Goal: Transaction & Acquisition: Purchase product/service

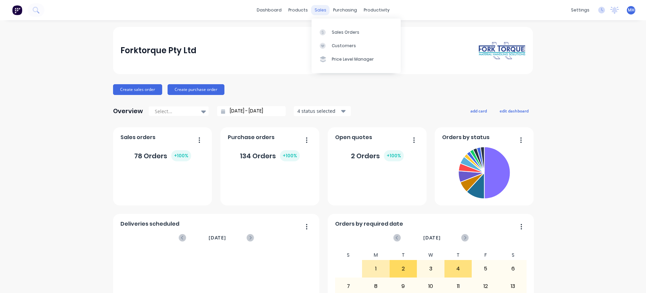
click at [320, 12] on div "sales" at bounding box center [320, 10] width 19 height 10
click at [340, 33] on div "Sales Orders" at bounding box center [346, 32] width 28 height 6
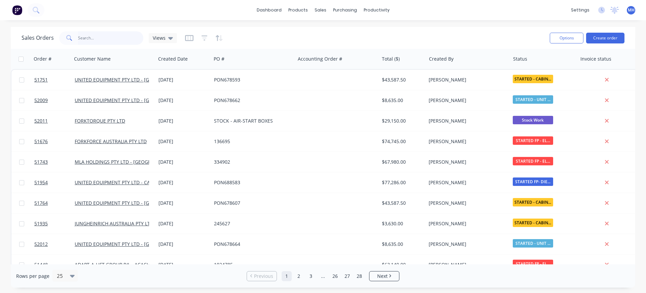
click at [105, 44] on input "text" at bounding box center [111, 37] width 66 height 13
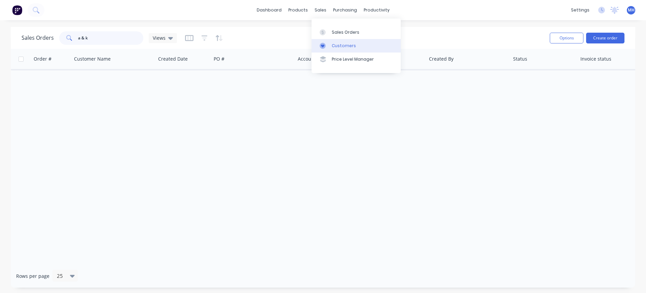
type input "a & k"
click at [321, 44] on icon at bounding box center [323, 46] width 6 height 6
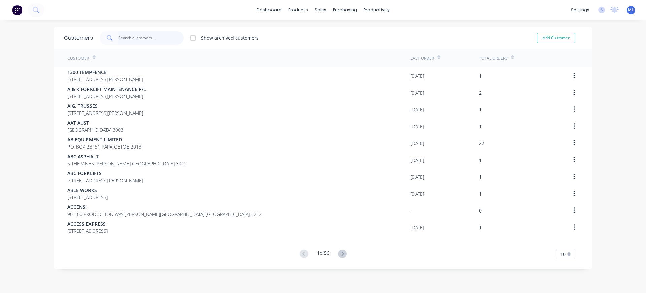
click at [146, 41] on input "text" at bounding box center [151, 37] width 66 height 13
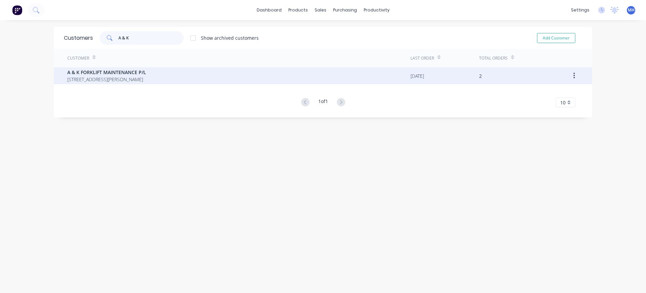
type input "A & K"
click at [146, 72] on span "A & K FORKLIFT MAINTENANCE P/L" at bounding box center [106, 72] width 79 height 7
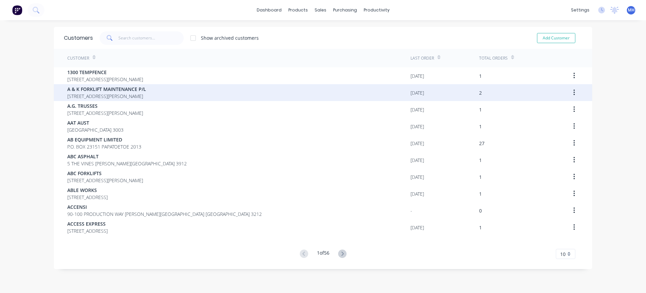
click at [574, 93] on icon "button" at bounding box center [575, 92] width 2 height 7
click at [225, 91] on div "A & K FORKLIFT MAINTENANCE [STREET_ADDRESS][PERSON_NAME]" at bounding box center [238, 92] width 343 height 17
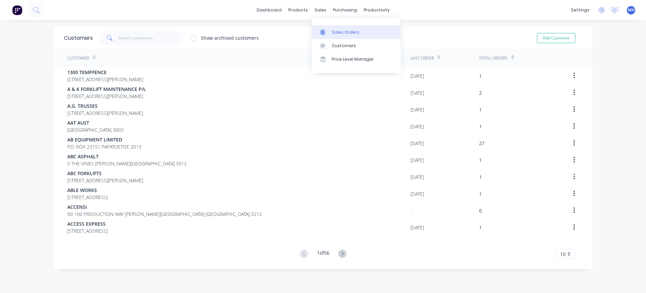
click at [339, 32] on div "Sales Orders" at bounding box center [346, 32] width 28 height 6
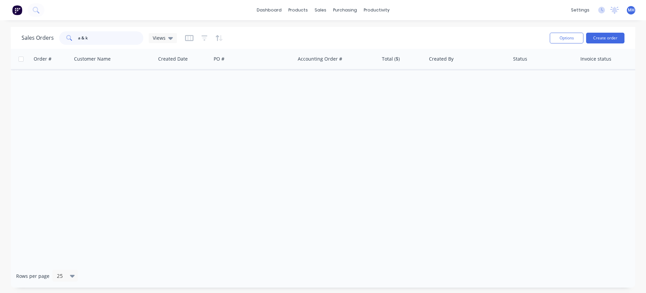
drag, startPoint x: 96, startPoint y: 39, endPoint x: 1, endPoint y: 39, distance: 95.6
click at [78, 39] on input "a & k" at bounding box center [111, 37] width 66 height 13
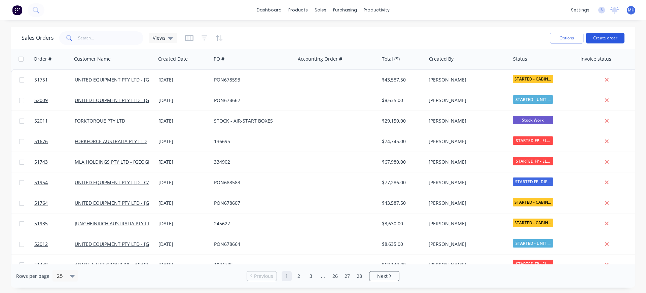
click at [605, 35] on button "Create order" at bounding box center [605, 38] width 38 height 11
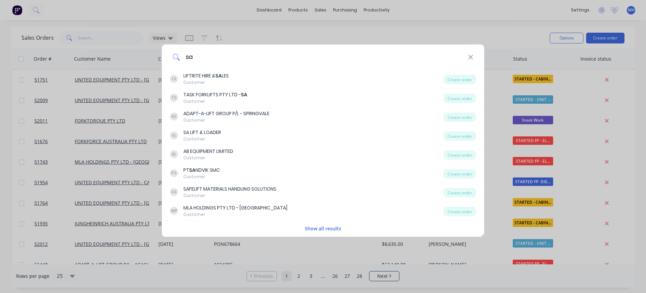
type input "s"
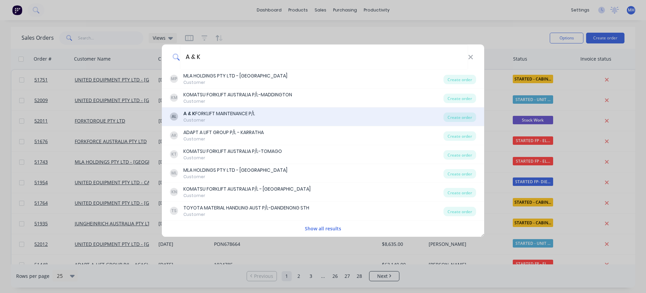
type input "A & K"
click at [179, 117] on div "AL A & K FORKLIFT MAINTENANCE P/L Customer" at bounding box center [307, 116] width 274 height 13
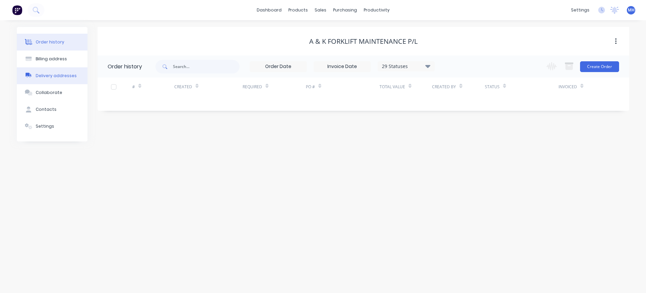
click at [44, 77] on div "Delivery addresses" at bounding box center [56, 76] width 41 height 6
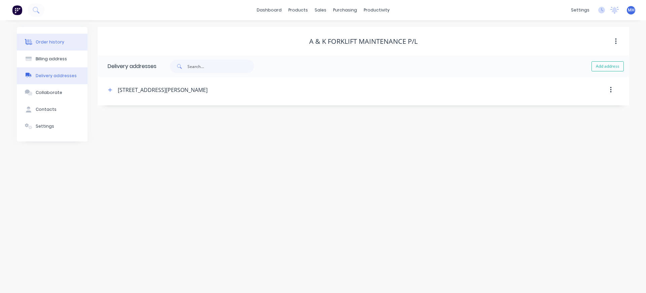
click at [45, 44] on div "Order history" at bounding box center [50, 42] width 29 height 6
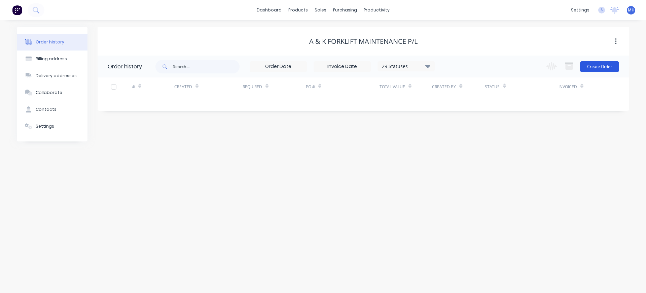
click at [605, 66] on button "Create Order" at bounding box center [599, 66] width 39 height 11
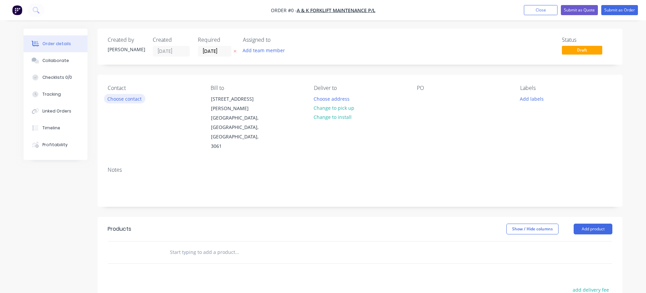
click at [116, 97] on button "Choose contact" at bounding box center [124, 98] width 41 height 9
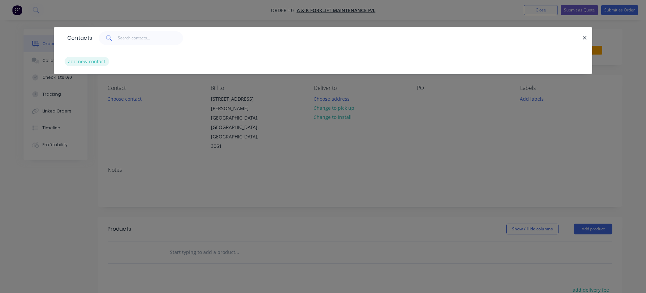
click at [80, 63] on button "add new contact" at bounding box center [87, 61] width 44 height 9
select select "AU"
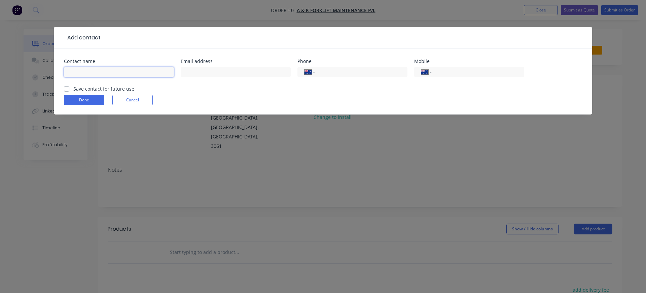
click at [93, 70] on input "text" at bounding box center [119, 72] width 110 height 10
type input "[PERSON_NAME]"
type input "[EMAIL_ADDRESS][DOMAIN_NAME]"
click at [73, 89] on label "Save contact for future use" at bounding box center [103, 88] width 61 height 7
click at [67, 89] on input "Save contact for future use" at bounding box center [66, 88] width 5 height 6
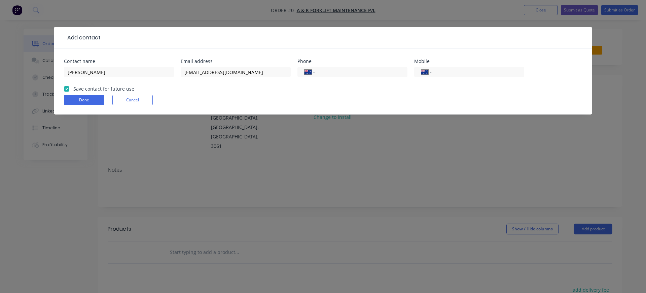
checkbox input "true"
click at [83, 99] on button "Done" at bounding box center [84, 100] width 40 height 10
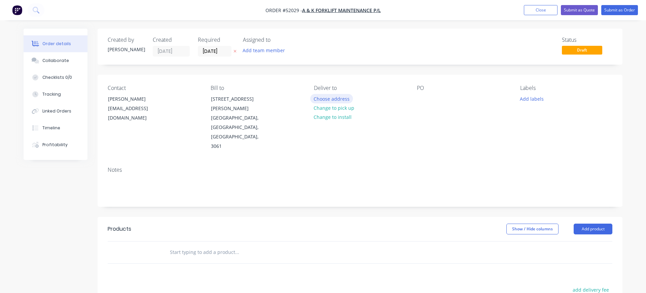
click at [332, 97] on button "Choose address" at bounding box center [331, 98] width 43 height 9
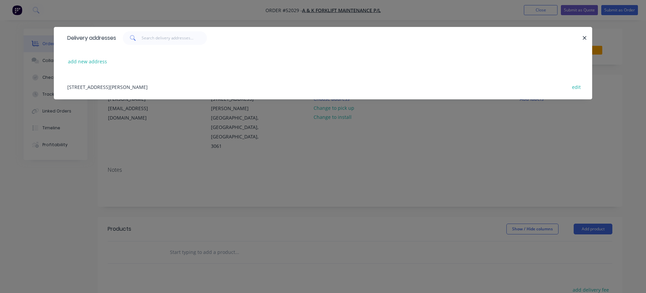
click at [99, 86] on div "[STREET_ADDRESS][PERSON_NAME] edit" at bounding box center [323, 86] width 518 height 25
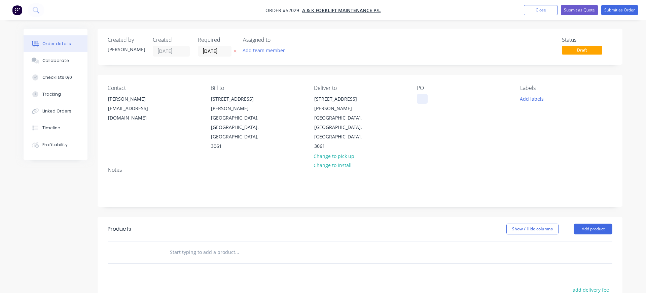
click at [422, 99] on div at bounding box center [422, 99] width 11 height 10
click at [164, 241] on div at bounding box center [283, 252] width 242 height 22
click at [190, 245] on input "text" at bounding box center [237, 251] width 135 height 13
click at [195, 245] on input "text" at bounding box center [237, 251] width 135 height 13
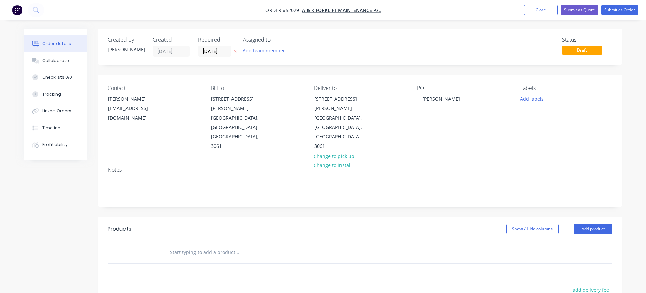
drag, startPoint x: 151, startPoint y: 240, endPoint x: 184, endPoint y: 250, distance: 35.0
click at [151, 241] on div at bounding box center [141, 252] width 40 height 22
click at [171, 245] on input "text" at bounding box center [237, 251] width 135 height 13
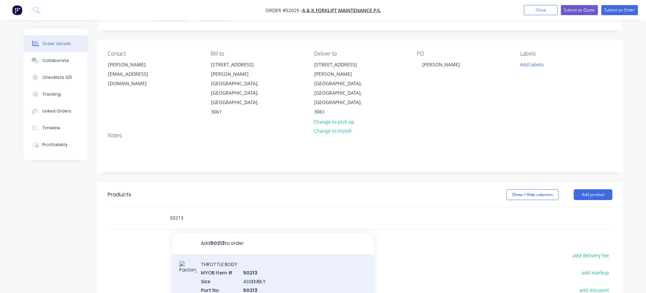
type input "50213"
click at [210, 254] on div "THROTTLE BODY MYOB Item # 50213 Size ASSEMBLY Part No 50213 Supplier Part No AT…" at bounding box center [273, 289] width 202 height 70
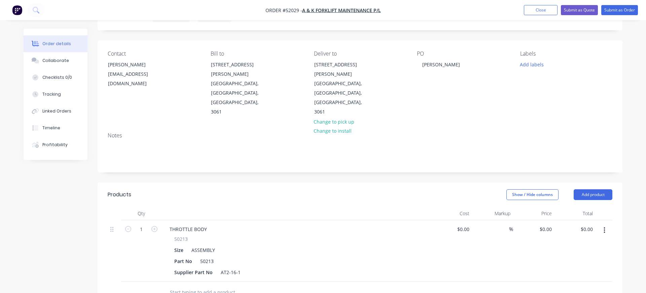
click at [190, 235] on div "50213" at bounding box center [296, 238] width 244 height 7
click at [607, 224] on button "button" at bounding box center [605, 230] width 16 height 12
click at [576, 281] on button "Delete" at bounding box center [581, 287] width 64 height 13
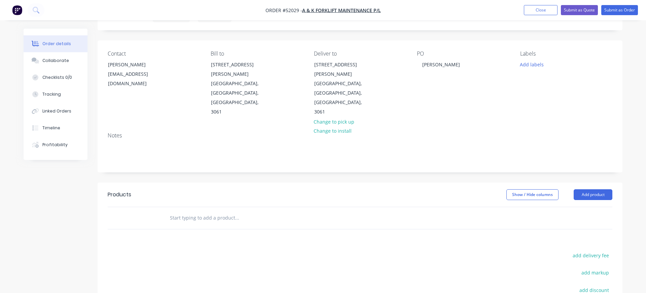
click at [170, 211] on input "text" at bounding box center [237, 217] width 135 height 13
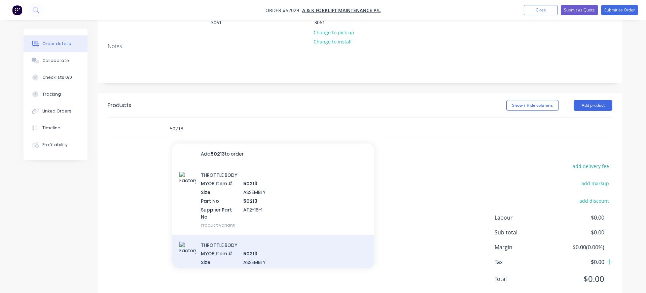
type input "50213"
click at [215, 235] on div "THROTTLE BODY MYOB Item # 50213 Size ASSEMBLY Part No 50213 Supplier Part No AT…" at bounding box center [273, 270] width 202 height 70
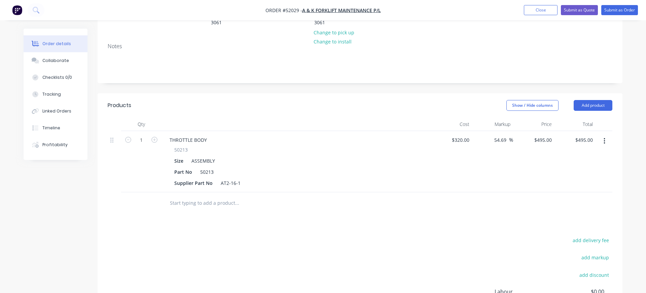
click at [170, 196] on input "text" at bounding box center [237, 202] width 135 height 13
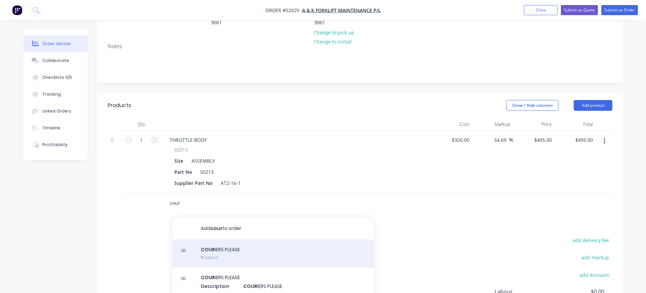
type input "cour"
click at [216, 239] on div "COUR IERS PLEASE Product" at bounding box center [273, 253] width 202 height 28
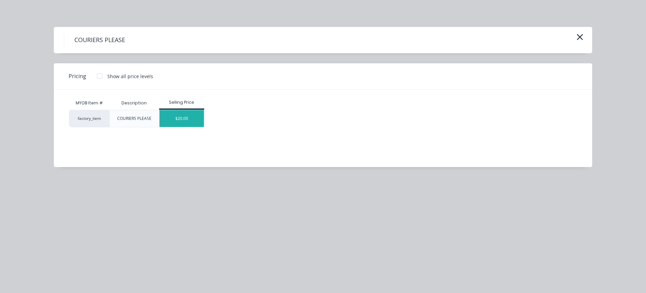
click at [177, 119] on div "$20.00" at bounding box center [182, 118] width 45 height 17
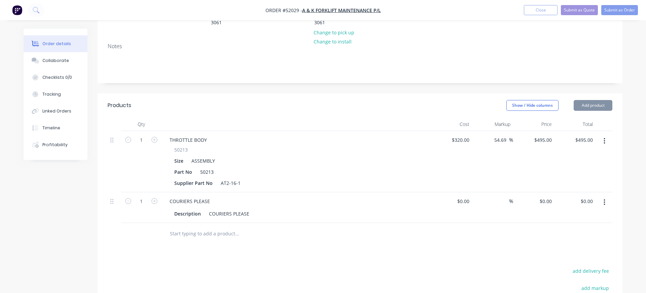
type input "$20.00"
click at [619, 8] on button "Submit as Order" at bounding box center [620, 10] width 37 height 10
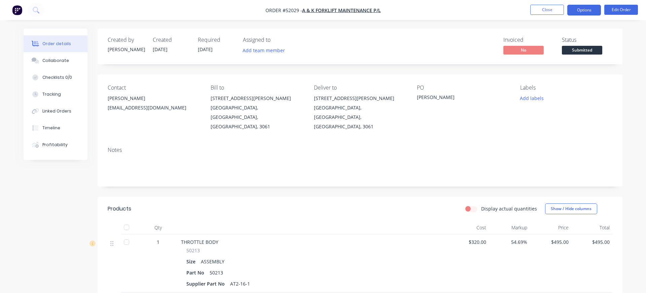
click at [588, 9] on button "Options" at bounding box center [585, 10] width 34 height 11
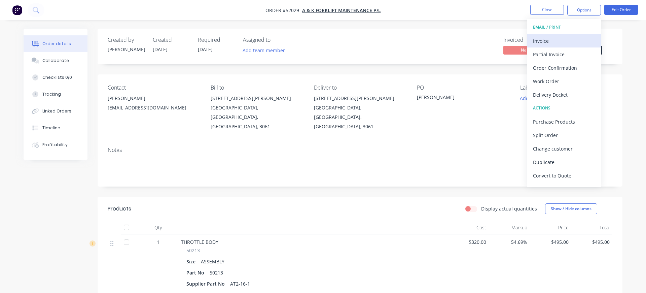
click at [539, 44] on div "Invoice" at bounding box center [564, 41] width 62 height 10
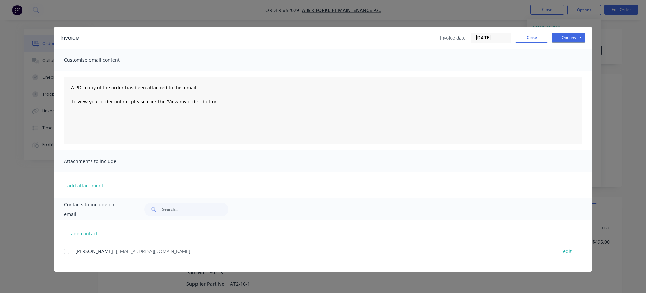
click at [66, 251] on div at bounding box center [66, 250] width 13 height 13
click at [570, 36] on button "Options" at bounding box center [569, 38] width 34 height 10
click at [576, 73] on button "Email" at bounding box center [573, 71] width 43 height 11
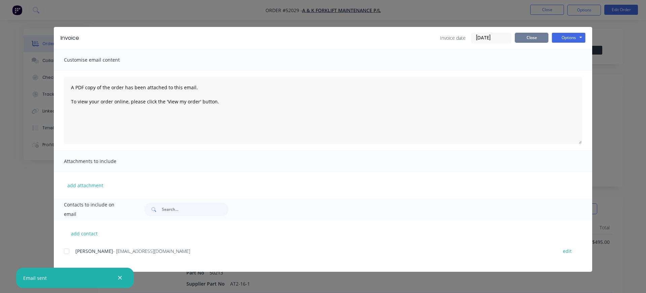
click at [524, 37] on button "Close" at bounding box center [532, 38] width 34 height 10
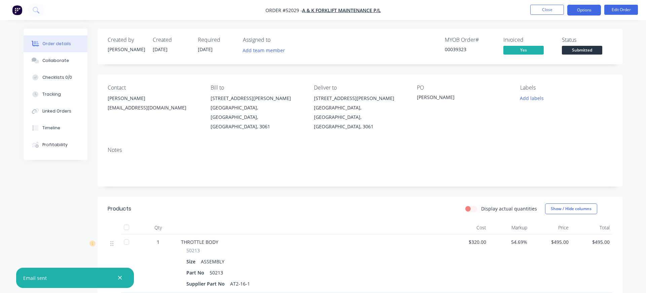
click at [579, 8] on button "Options" at bounding box center [585, 10] width 34 height 11
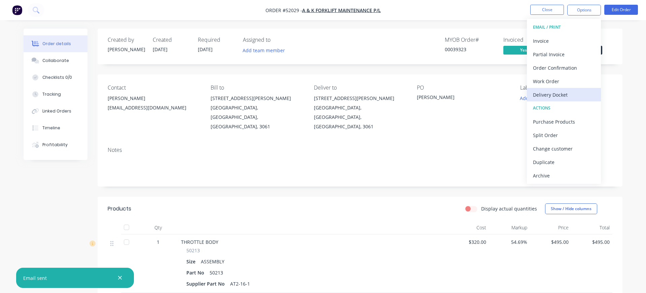
click at [542, 95] on div "Delivery Docket" at bounding box center [564, 95] width 62 height 10
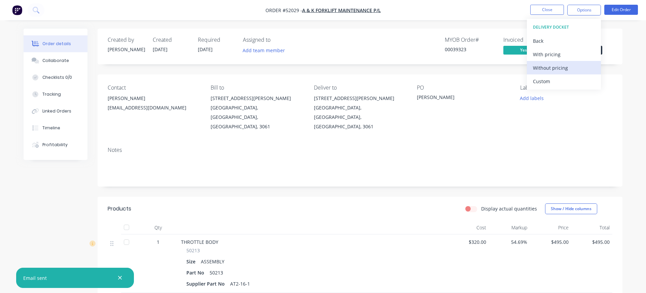
click at [541, 69] on div "Without pricing" at bounding box center [564, 68] width 62 height 10
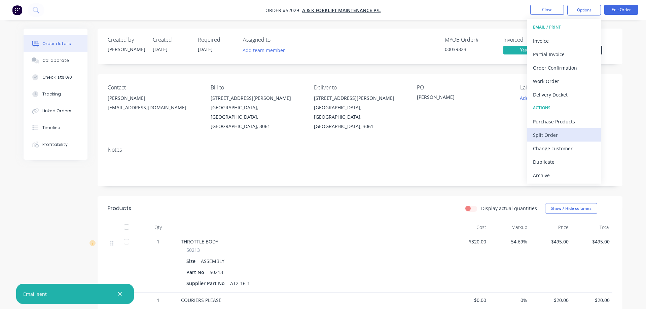
scroll to position [115, 0]
